Goal: Transaction & Acquisition: Purchase product/service

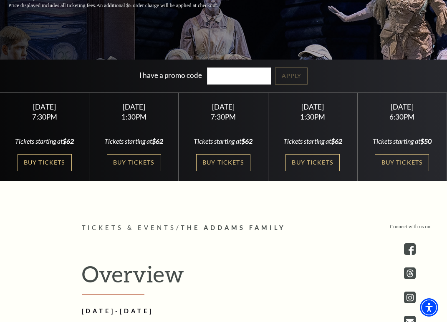
scroll to position [193, 0]
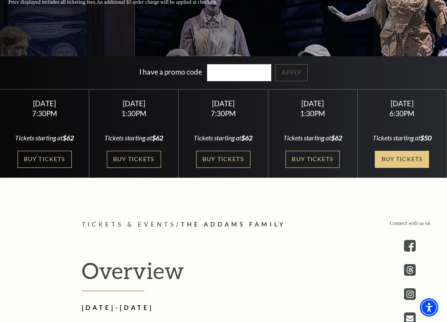
click at [394, 156] on link "Buy Tickets" at bounding box center [401, 159] width 54 height 17
click at [401, 153] on link "Buy Tickets" at bounding box center [401, 159] width 54 height 17
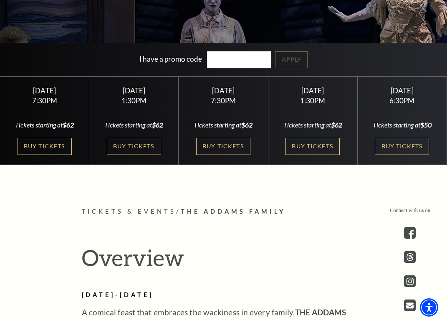
scroll to position [124, 0]
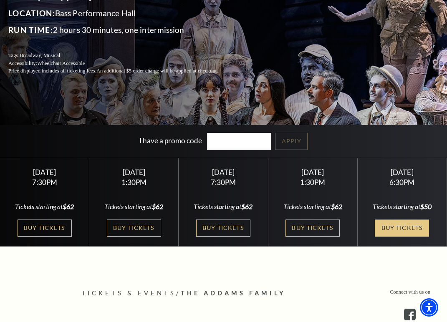
click at [404, 229] on link "Buy Tickets" at bounding box center [401, 228] width 54 height 17
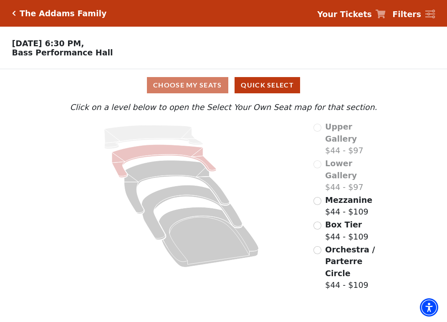
click at [180, 152] on icon at bounding box center [164, 161] width 104 height 33
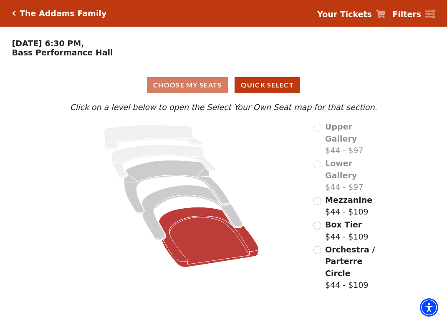
click at [205, 250] on icon at bounding box center [209, 237] width 100 height 60
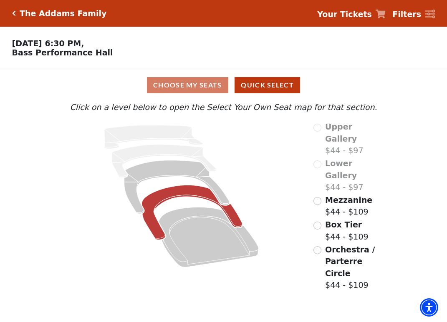
click at [186, 191] on icon at bounding box center [192, 213] width 100 height 55
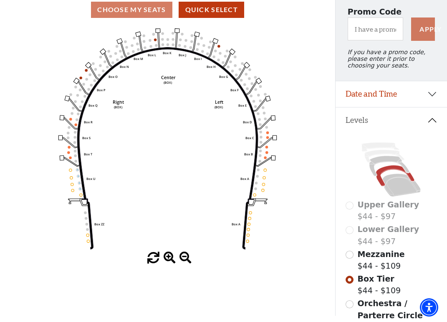
scroll to position [78, 0]
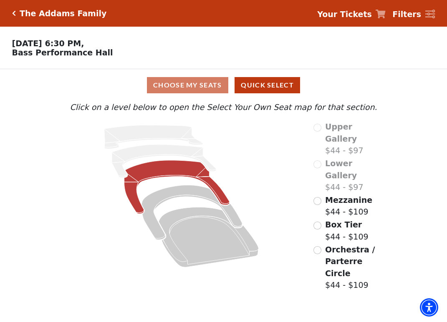
click at [180, 171] on icon at bounding box center [176, 187] width 105 height 53
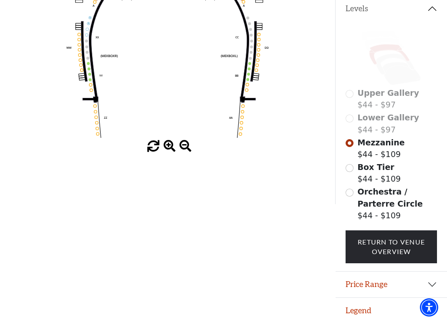
scroll to position [187, 0]
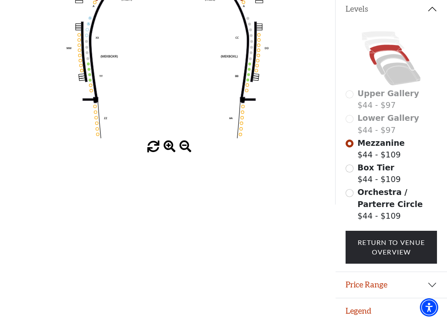
click at [368, 276] on button "Price Range" at bounding box center [390, 285] width 111 height 26
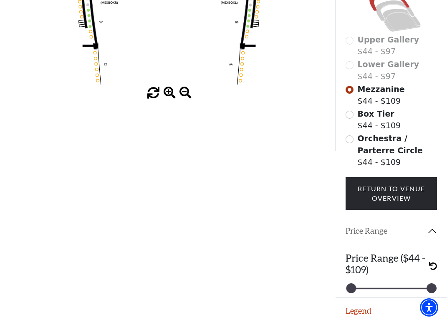
scroll to position [240, 0]
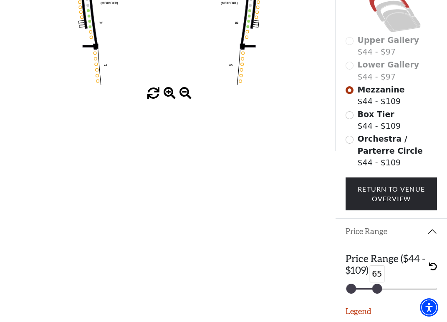
drag, startPoint x: 436, startPoint y: 284, endPoint x: 382, endPoint y: 286, distance: 53.8
click at [382, 286] on div at bounding box center [376, 288] width 9 height 9
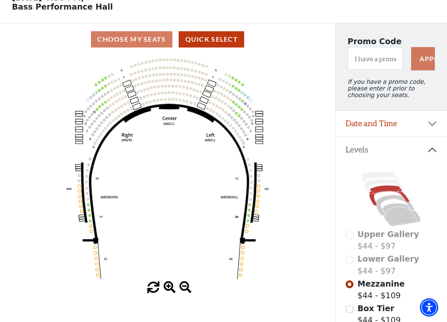
scroll to position [48, 0]
